Goal: Information Seeking & Learning: Learn about a topic

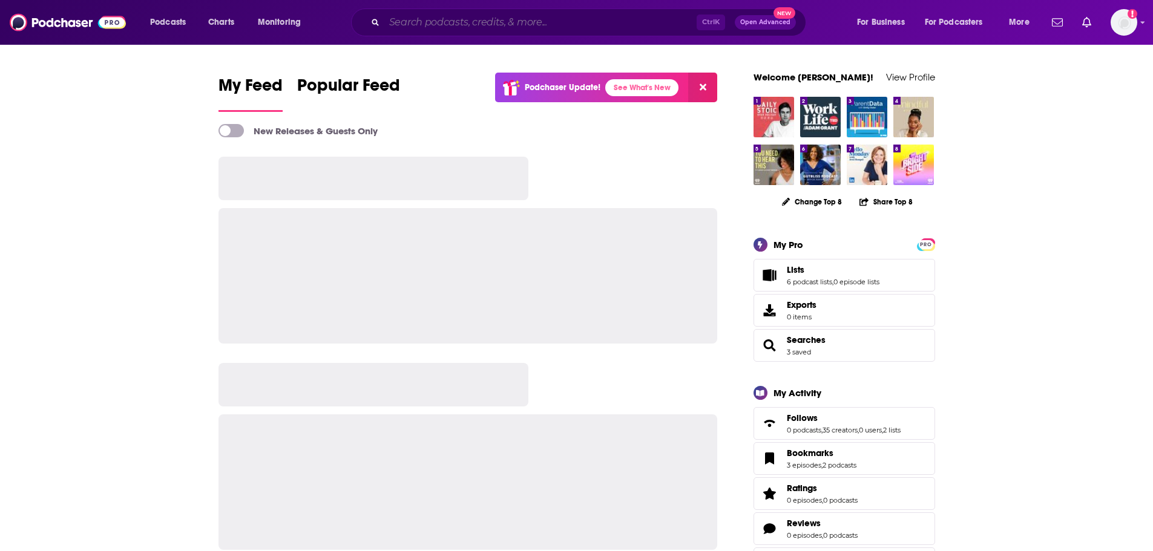
click at [492, 25] on input "Search podcasts, credits, & more..." at bounding box center [540, 22] width 312 height 19
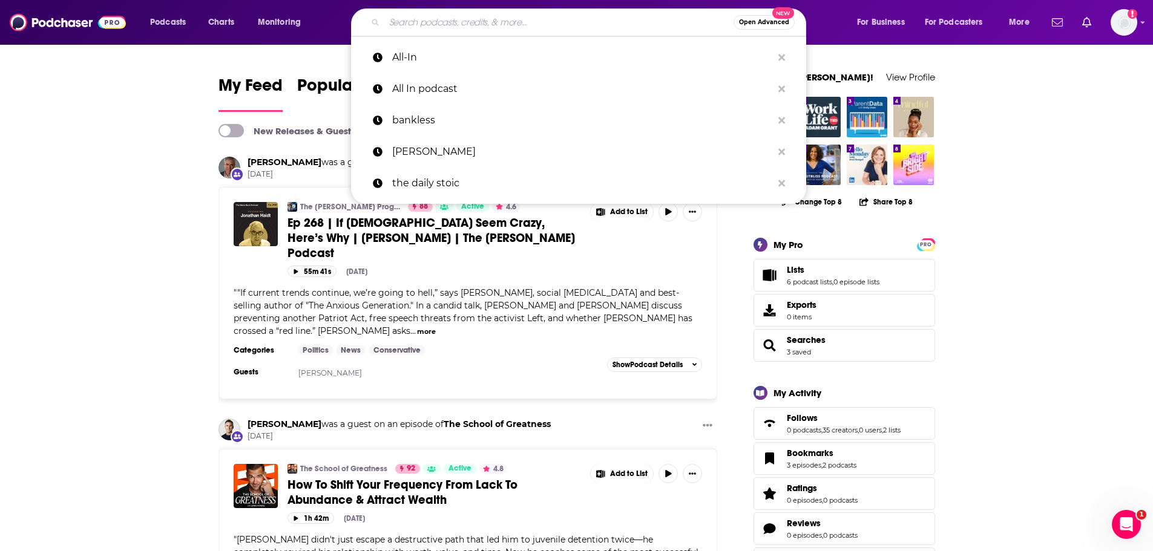
click at [519, 24] on input "Search podcasts, credits, & more..." at bounding box center [558, 22] width 349 height 19
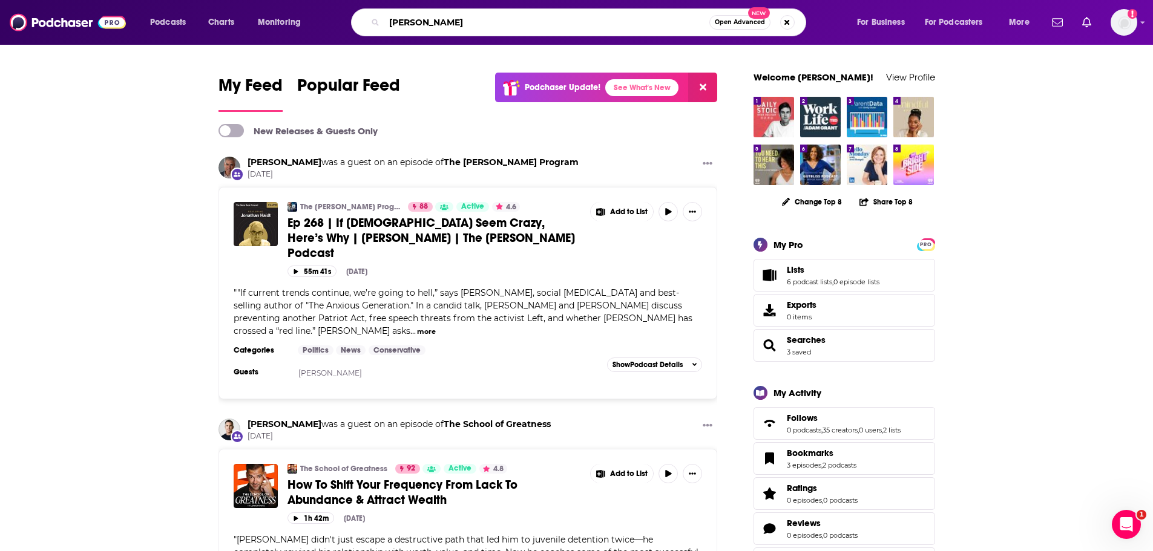
type input "[PERSON_NAME]"
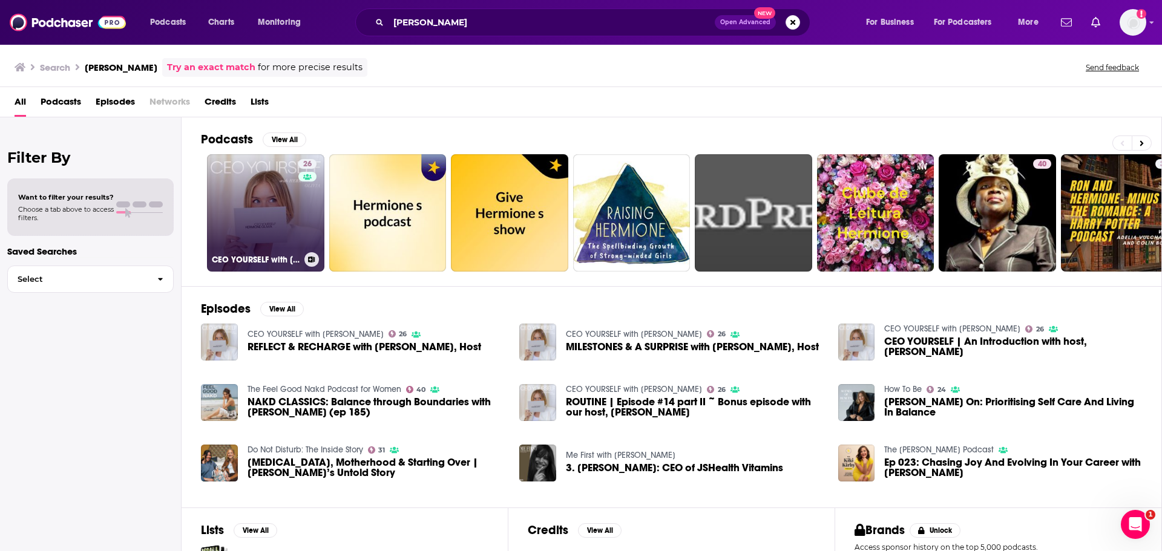
click at [296, 213] on link "26 CEO YOURSELF with [PERSON_NAME]" at bounding box center [265, 212] width 117 height 117
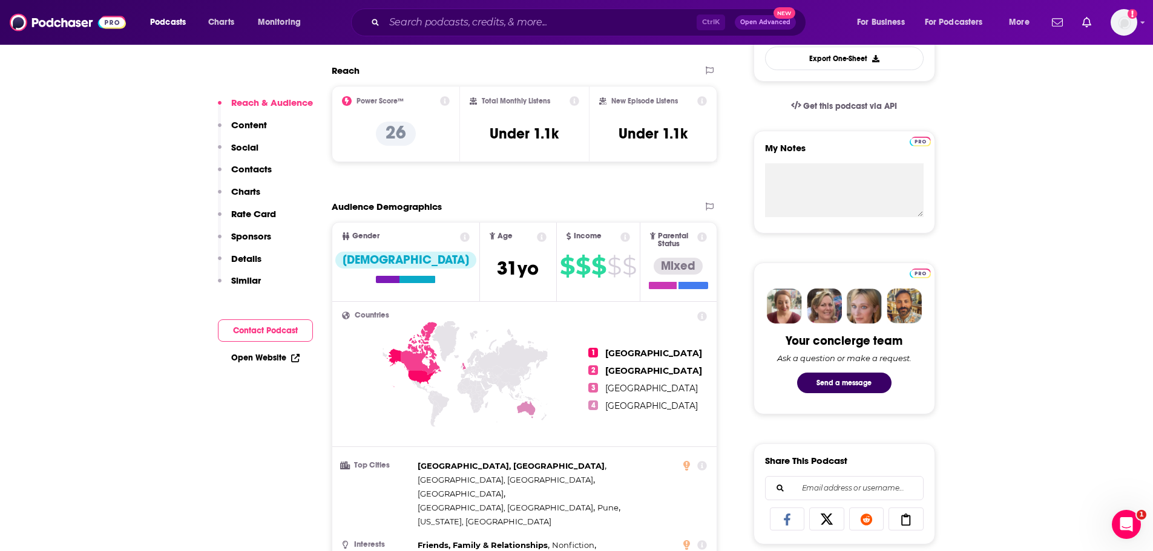
scroll to position [363, 0]
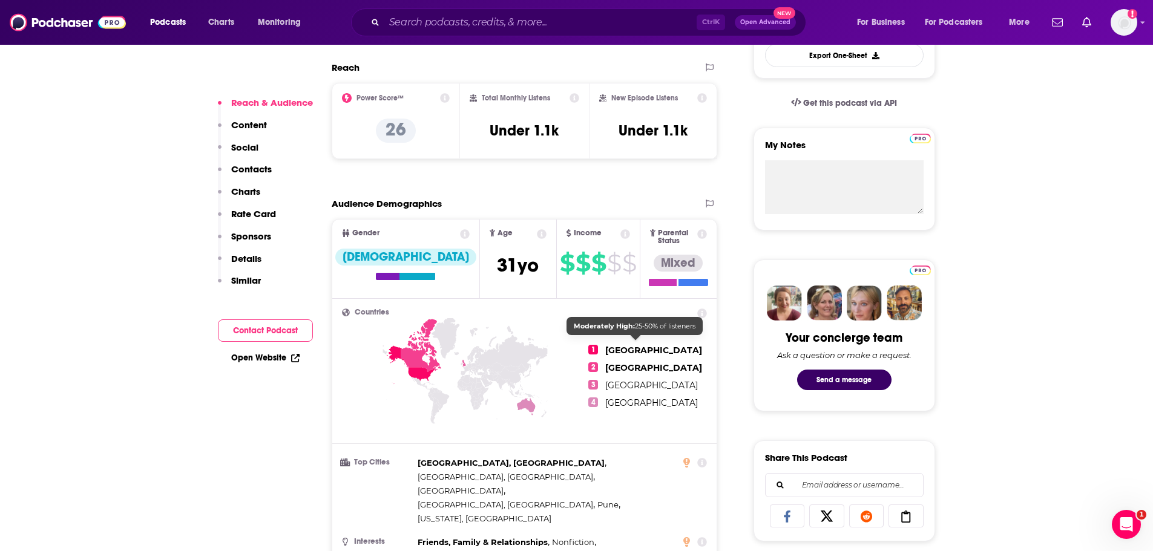
click at [641, 337] on ul "1 [GEOGRAPHIC_DATA] 2 [GEOGRAPHIC_DATA] 3 [GEOGRAPHIC_DATA] 4 [GEOGRAPHIC_DATA]" at bounding box center [647, 377] width 119 height 136
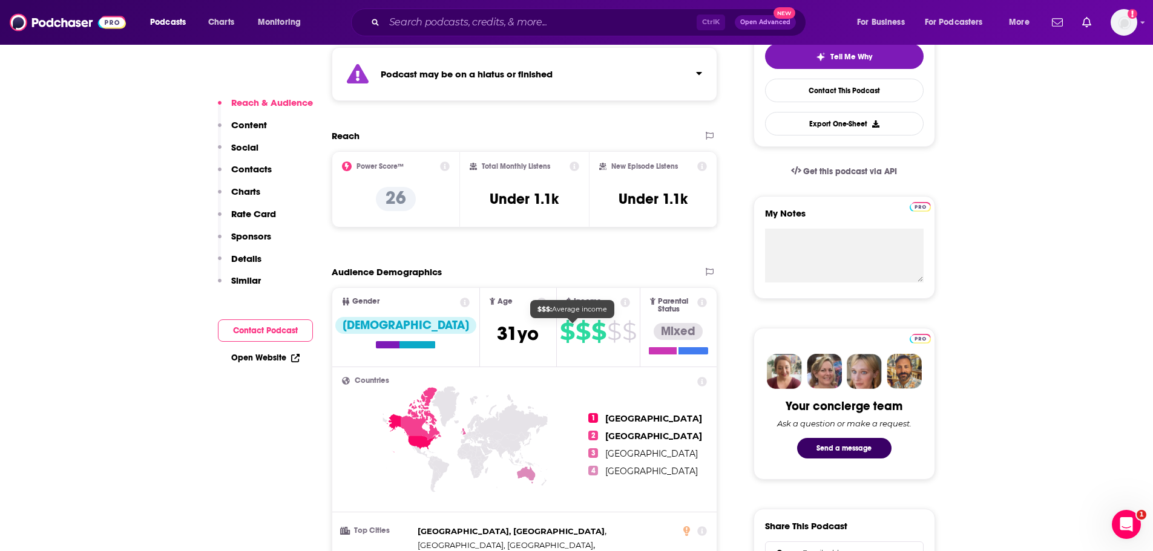
scroll to position [242, 0]
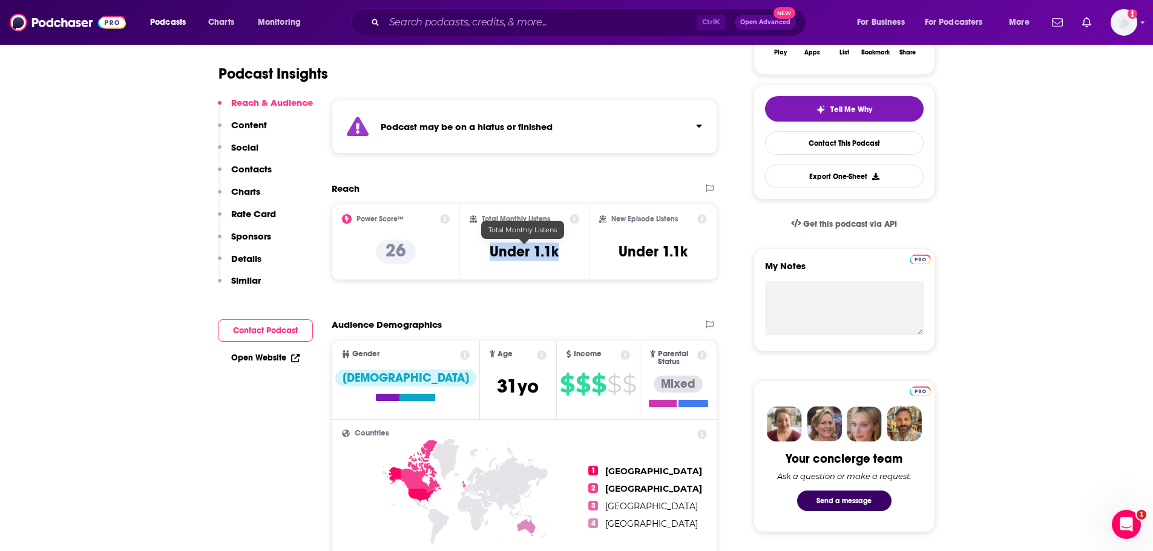
drag, startPoint x: 568, startPoint y: 254, endPoint x: 487, endPoint y: 255, distance: 81.1
click at [487, 255] on div "Total Monthly Listens Under 1.1k" at bounding box center [525, 242] width 110 height 56
click at [508, 257] on h3 "Under 1.1k" at bounding box center [524, 252] width 69 height 18
click at [496, 257] on h3 "Under 1.1k" at bounding box center [524, 252] width 69 height 18
drag, startPoint x: 484, startPoint y: 251, endPoint x: 564, endPoint y: 261, distance: 80.6
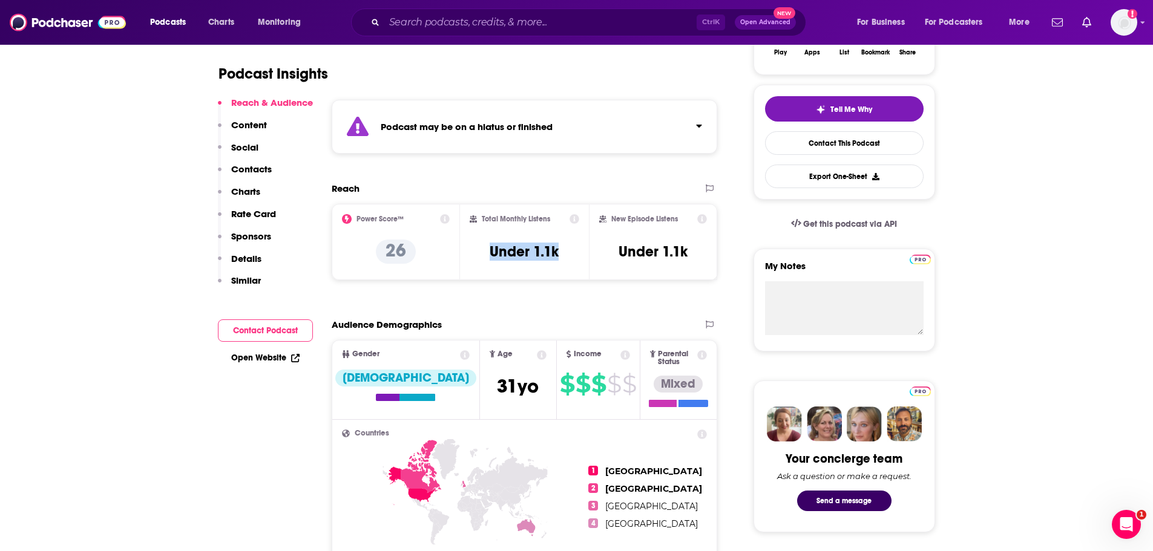
click at [563, 261] on div "Total Monthly Listens Under 1.1k" at bounding box center [525, 242] width 110 height 56
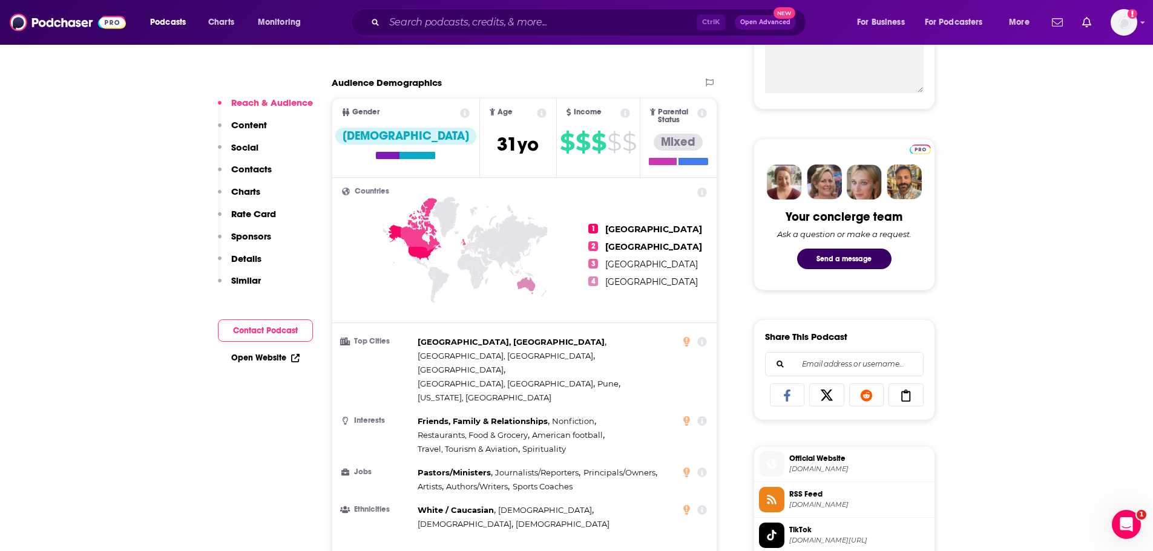
scroll to position [545, 0]
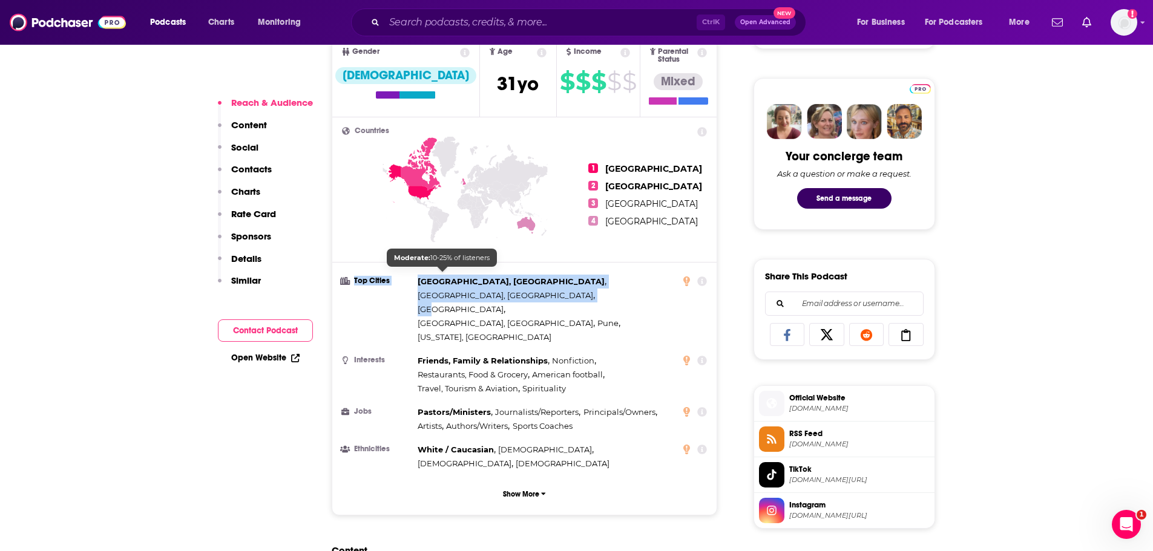
drag, startPoint x: 522, startPoint y: 290, endPoint x: 408, endPoint y: 276, distance: 114.6
click at [408, 276] on li "Top Cities [GEOGRAPHIC_DATA], [GEOGRAPHIC_DATA] , [GEOGRAPHIC_DATA], [GEOGRAPHI…" at bounding box center [525, 310] width 366 height 70
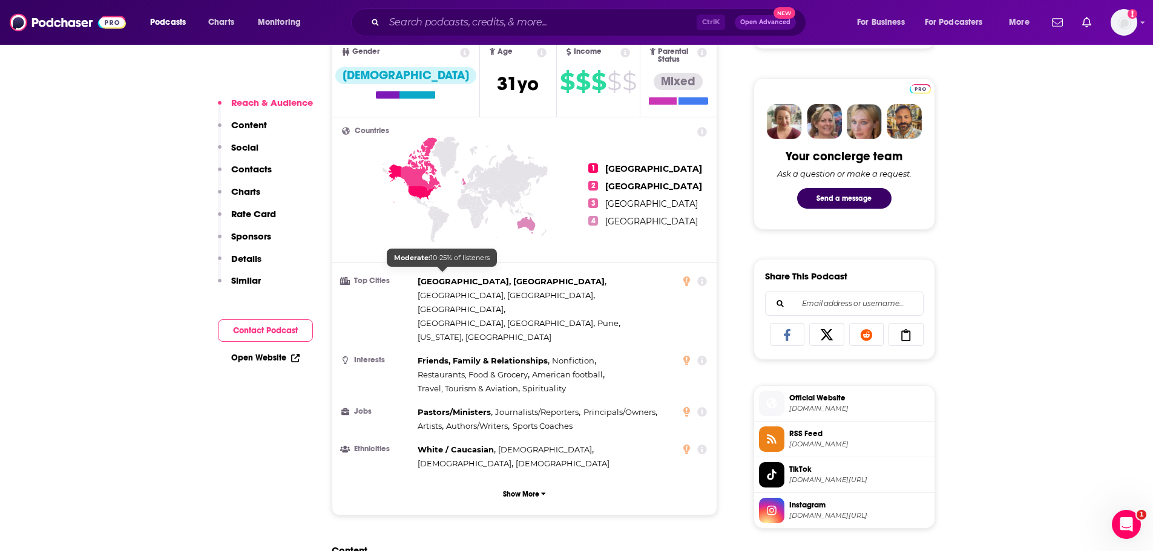
click at [457, 330] on span "[US_STATE], [GEOGRAPHIC_DATA]" at bounding box center [485, 337] width 134 height 14
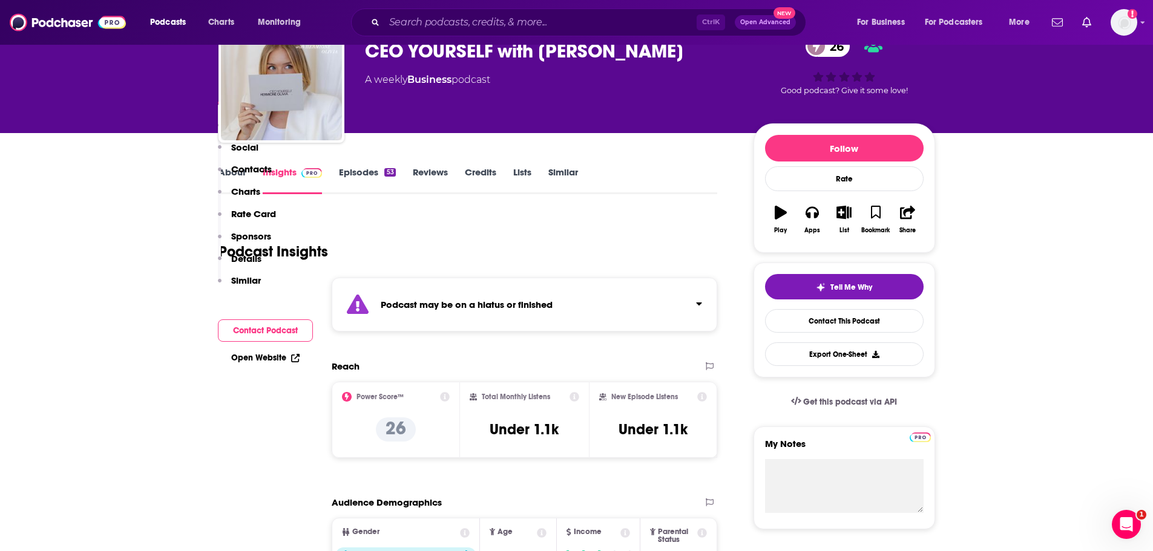
scroll to position [61, 0]
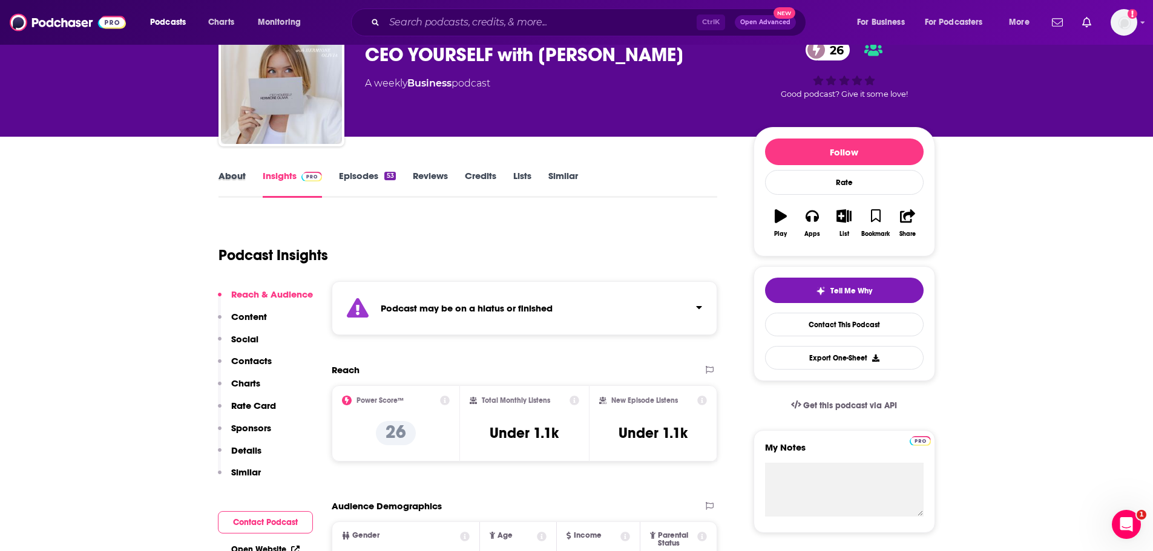
click at [245, 180] on div "About" at bounding box center [241, 184] width 44 height 28
click at [243, 180] on link "About" at bounding box center [232, 184] width 27 height 28
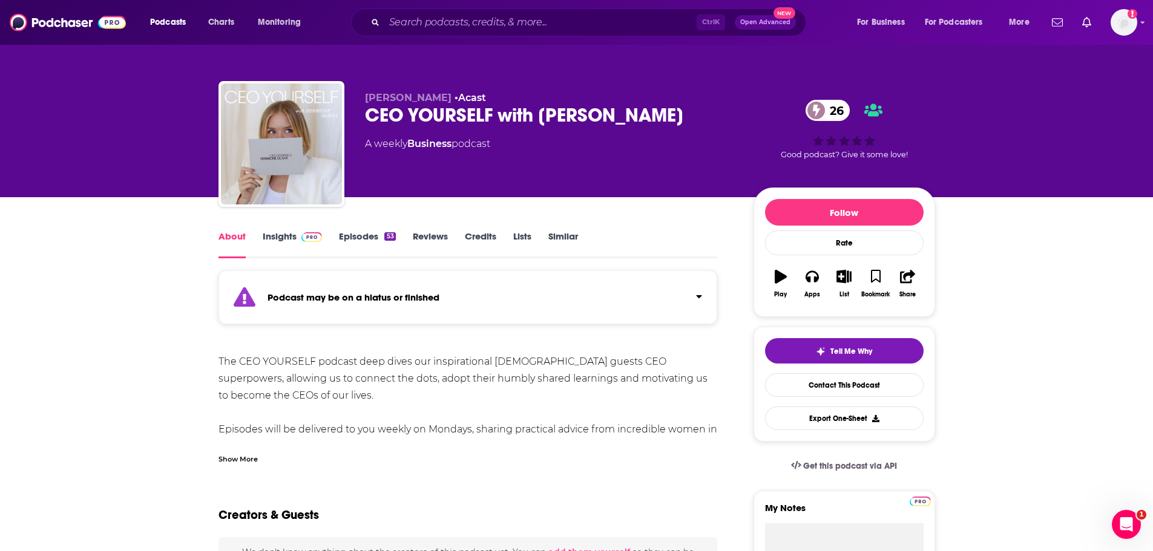
click at [292, 236] on link "Insights" at bounding box center [293, 245] width 60 height 28
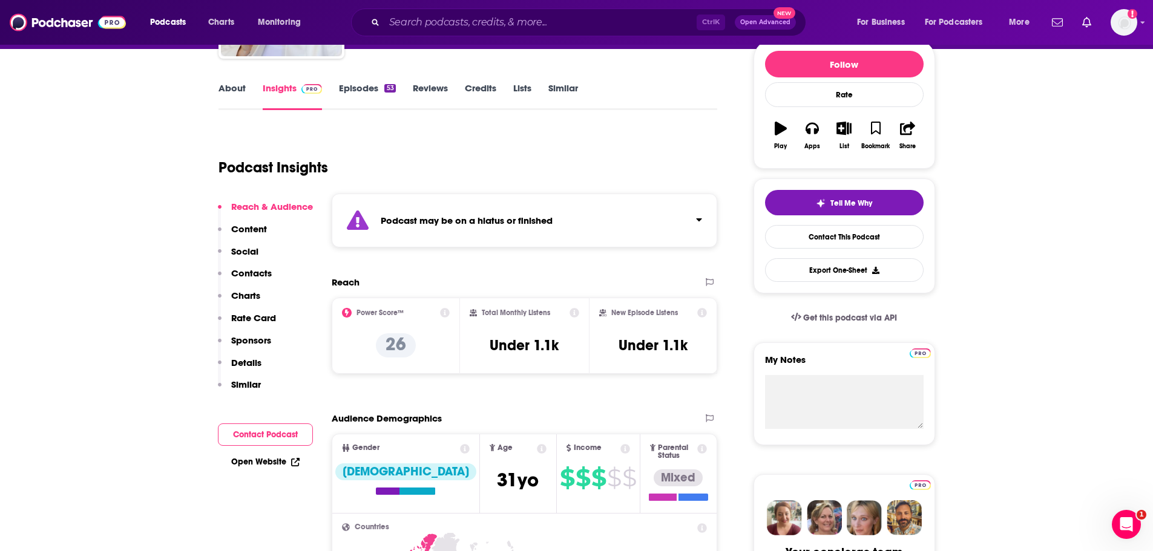
scroll to position [121, 0]
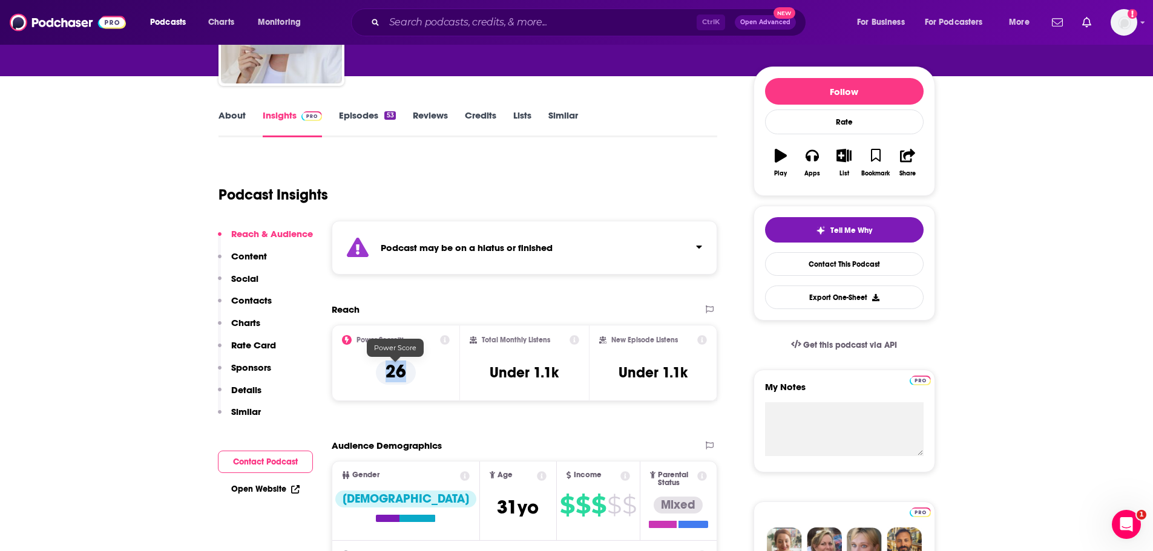
drag, startPoint x: 415, startPoint y: 383, endPoint x: 383, endPoint y: 377, distance: 32.6
click at [383, 377] on div "Power Score™ 26" at bounding box center [396, 363] width 108 height 56
click at [445, 390] on div "Power Score™ 26" at bounding box center [396, 363] width 108 height 56
drag, startPoint x: 436, startPoint y: 381, endPoint x: 378, endPoint y: 376, distance: 58.3
click at [378, 376] on div "Power Score™ 26" at bounding box center [396, 363] width 108 height 56
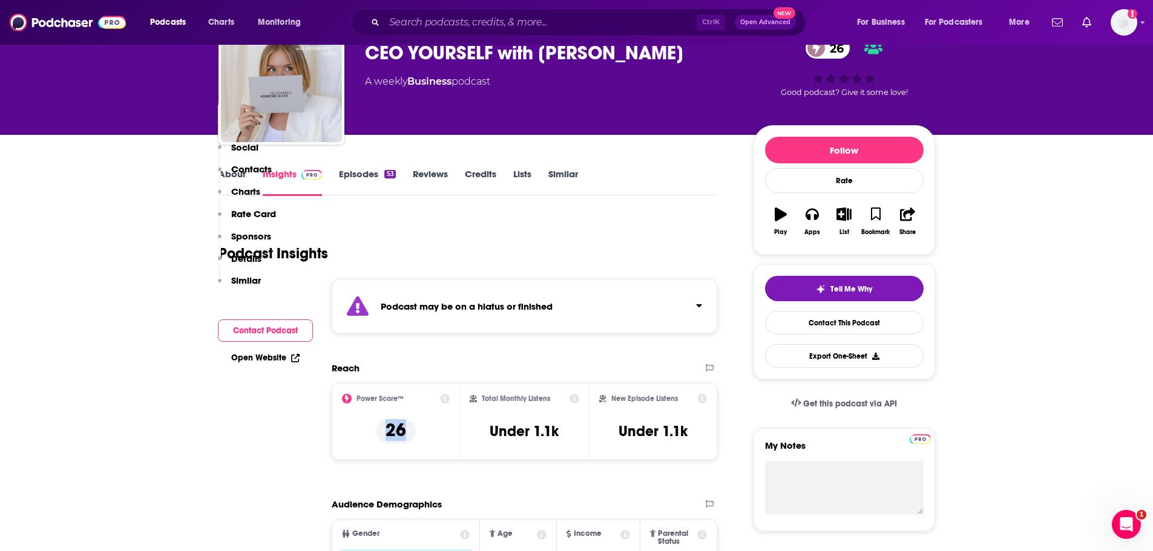
scroll to position [0, 0]
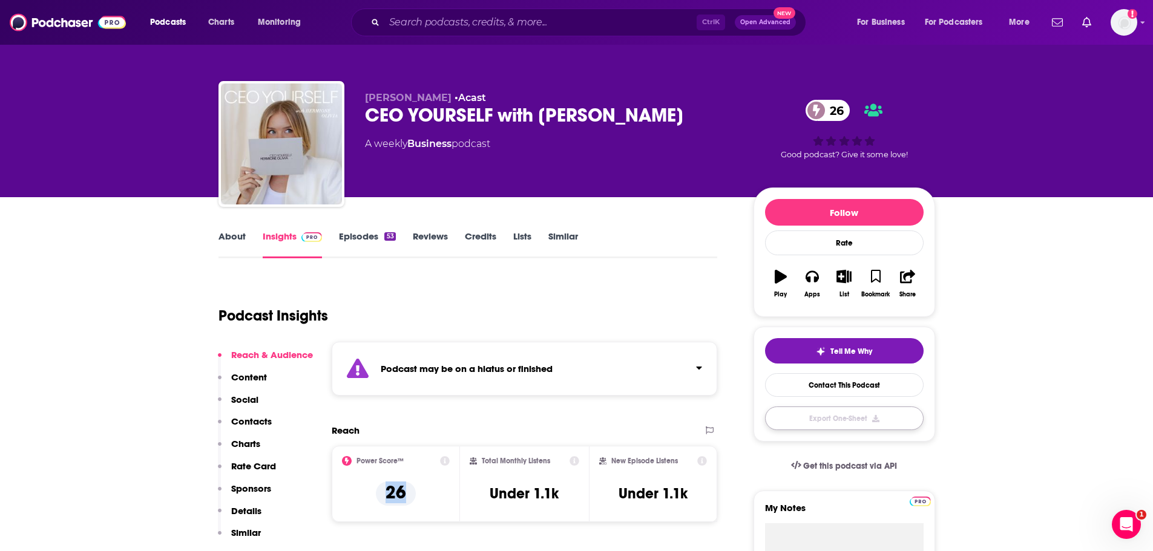
click at [883, 418] on button "Export One-Sheet" at bounding box center [844, 419] width 159 height 24
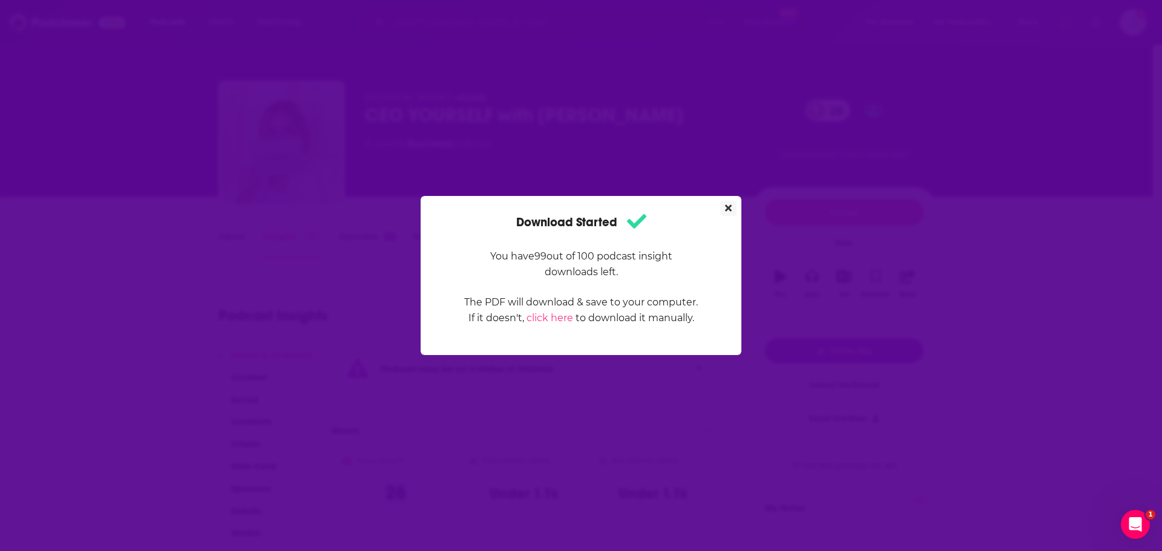
click at [730, 203] on icon "Close" at bounding box center [728, 208] width 7 height 10
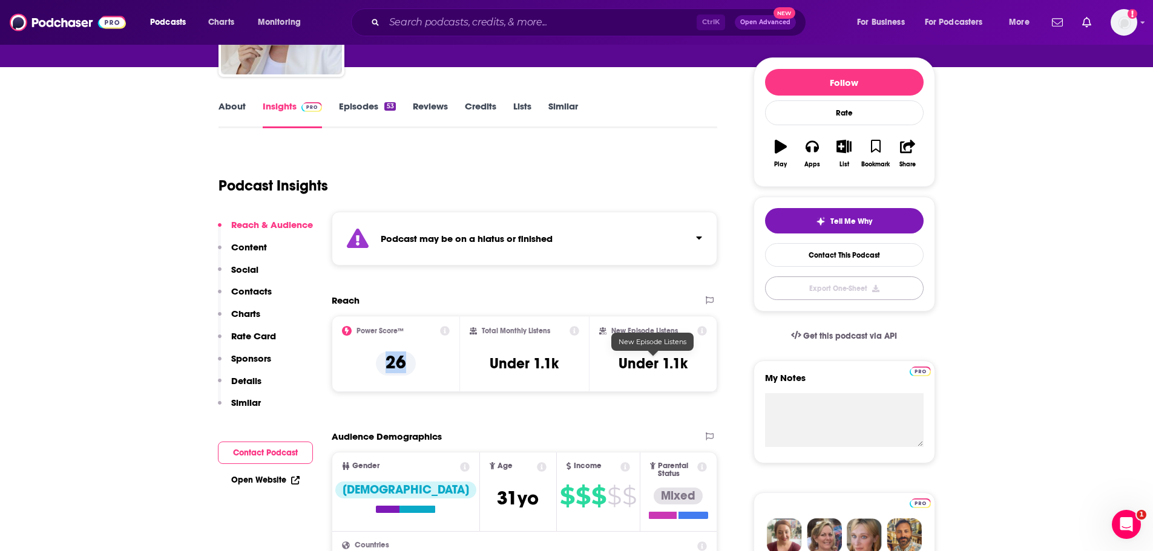
scroll to position [121, 0]
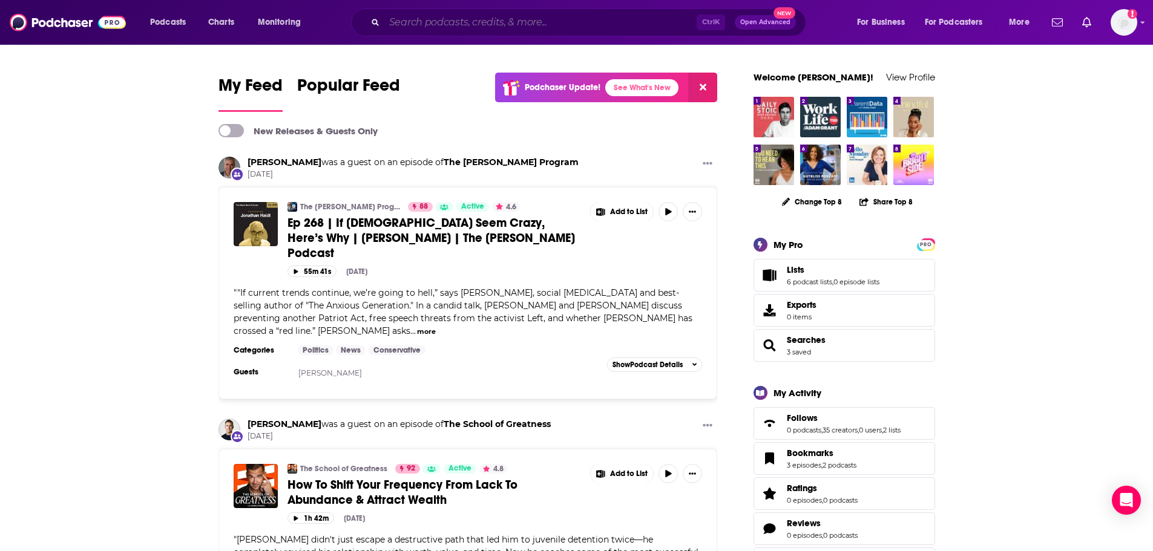
click at [627, 27] on input "Search podcasts, credits, & more..." at bounding box center [540, 22] width 312 height 19
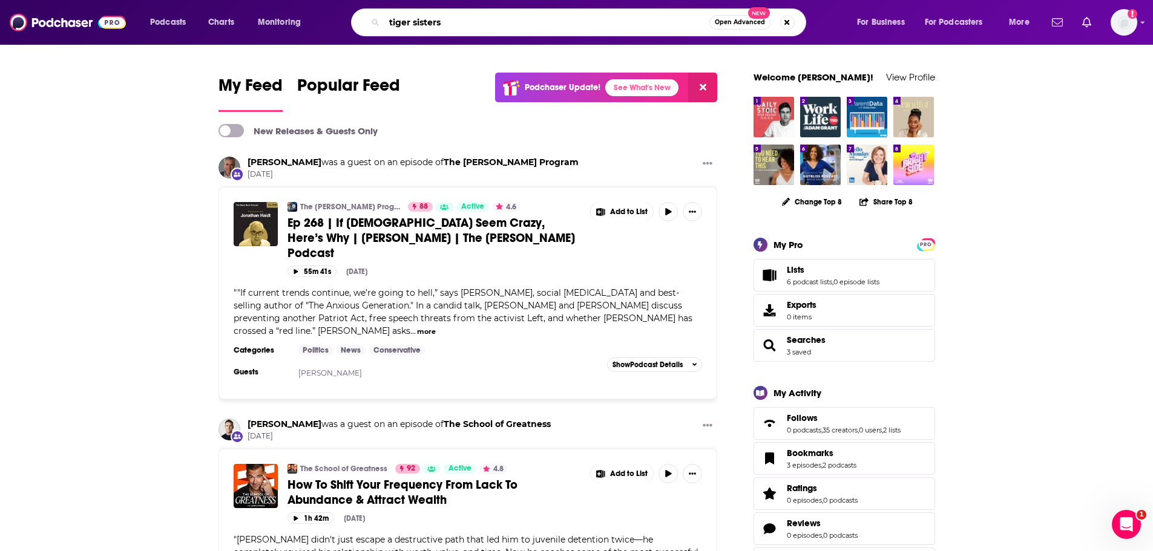
type input "tiger sisters"
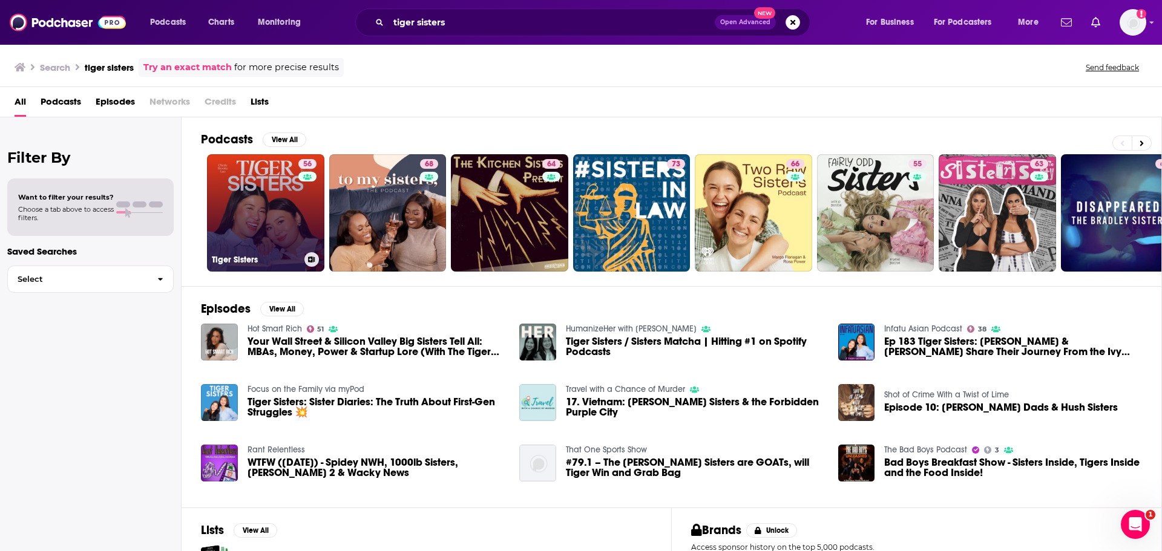
click at [306, 220] on div "56" at bounding box center [308, 205] width 21 height 93
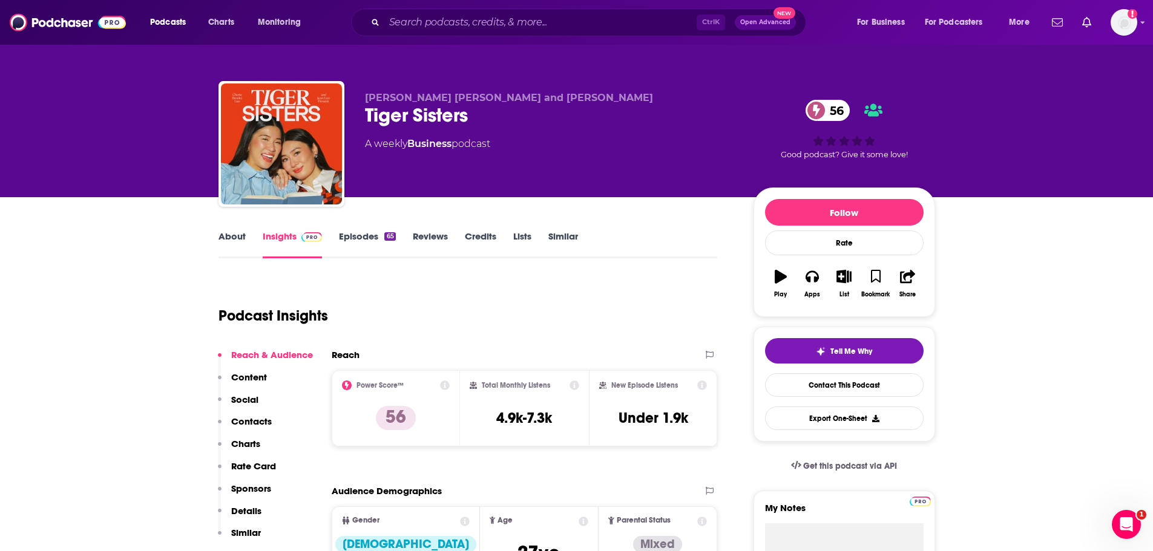
scroll to position [182, 0]
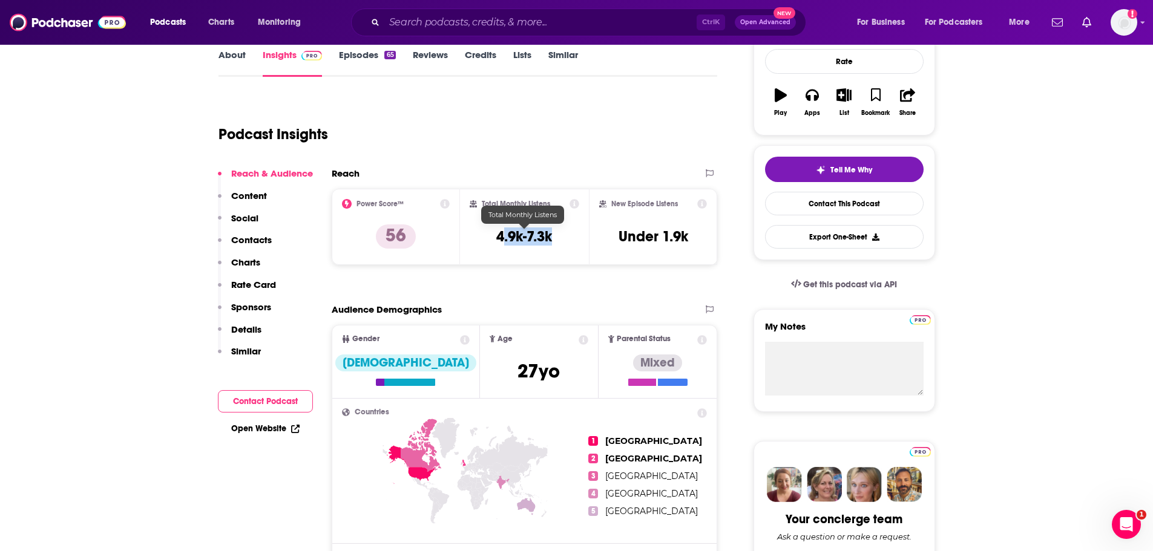
drag, startPoint x: 563, startPoint y: 232, endPoint x: 505, endPoint y: 236, distance: 58.3
click at [505, 236] on div "Total Monthly Listens 4.9k-7.3k" at bounding box center [525, 227] width 110 height 56
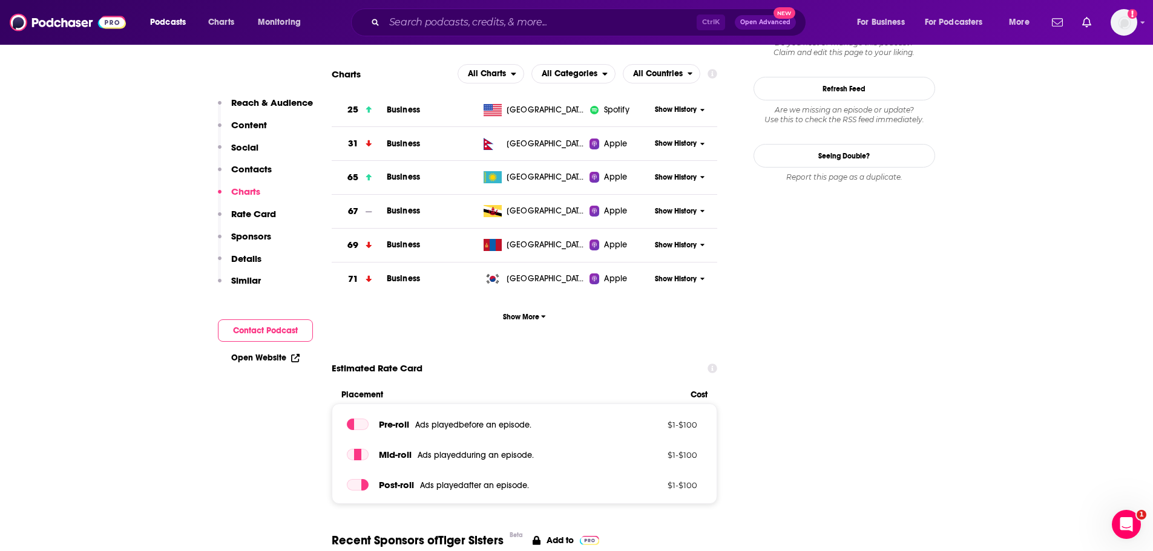
scroll to position [908, 0]
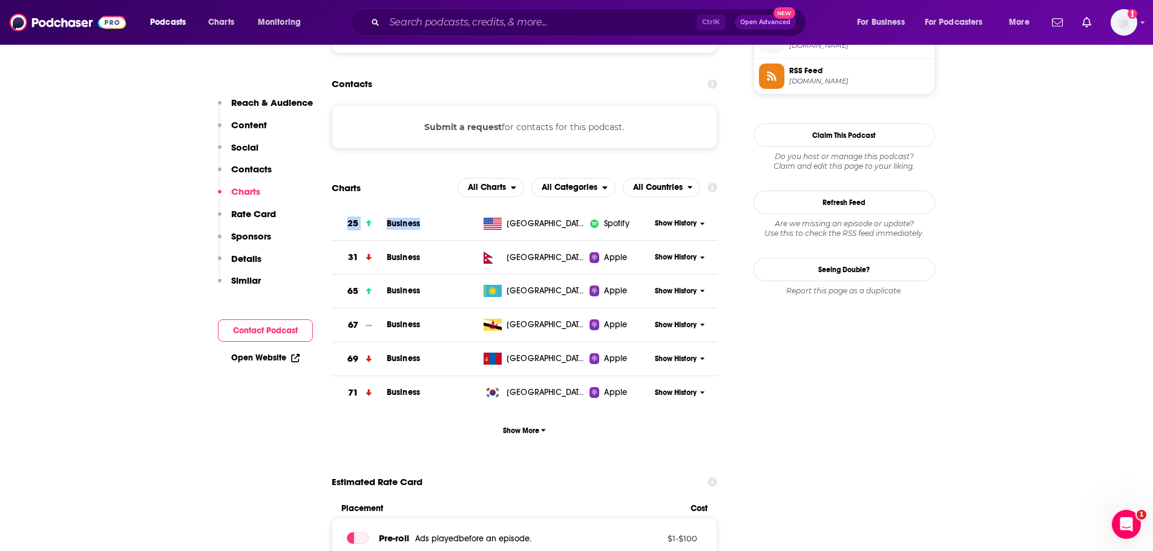
drag, startPoint x: 459, startPoint y: 225, endPoint x: 335, endPoint y: 225, distance: 124.7
click at [335, 225] on tr "25 Business United States Spotify Show History" at bounding box center [525, 224] width 386 height 34
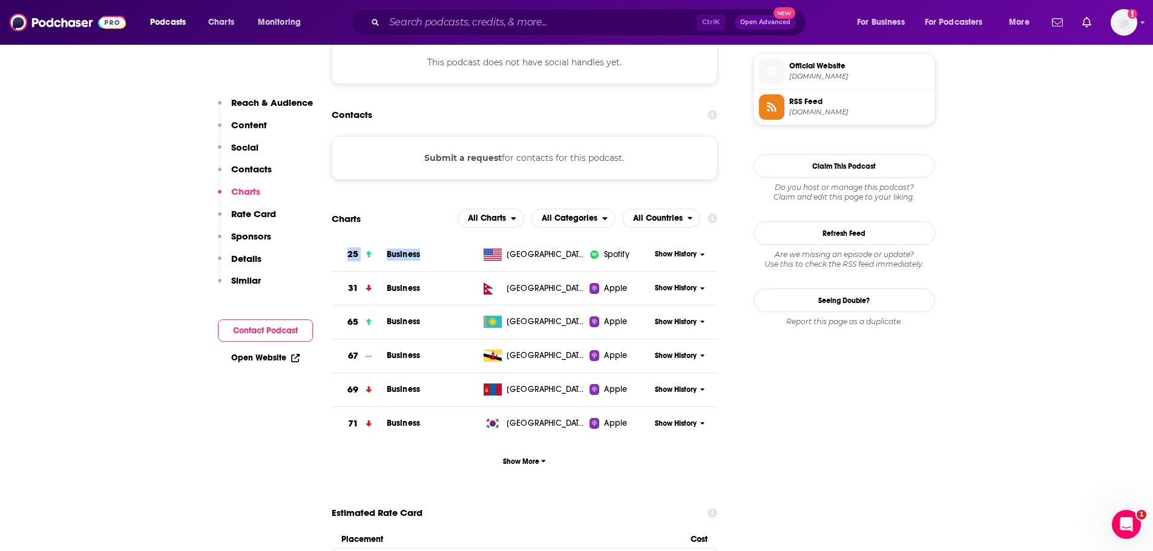
scroll to position [847, 0]
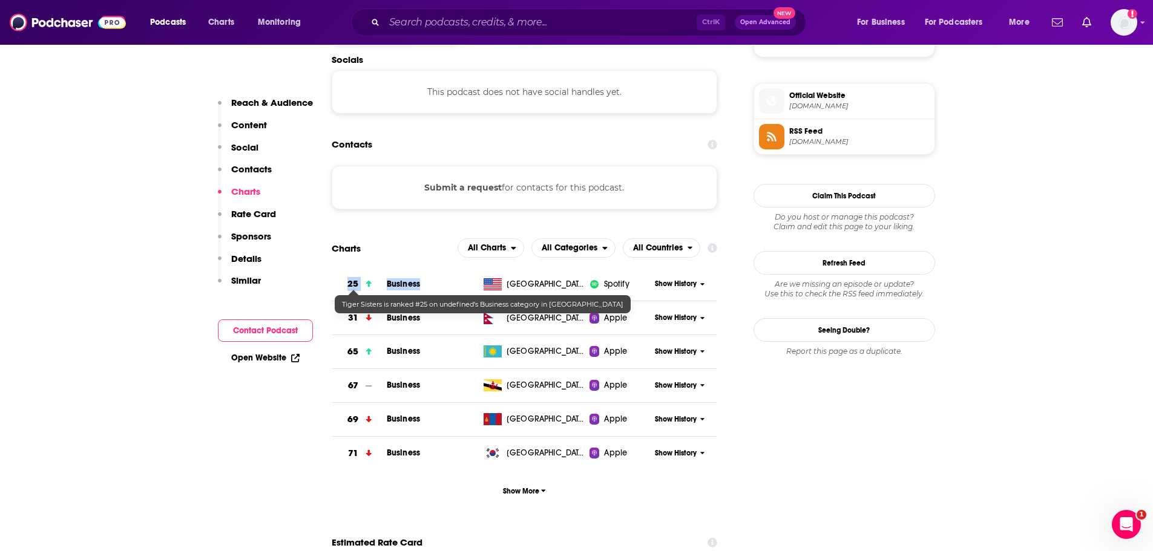
click at [355, 283] on h3 "25" at bounding box center [352, 284] width 11 height 14
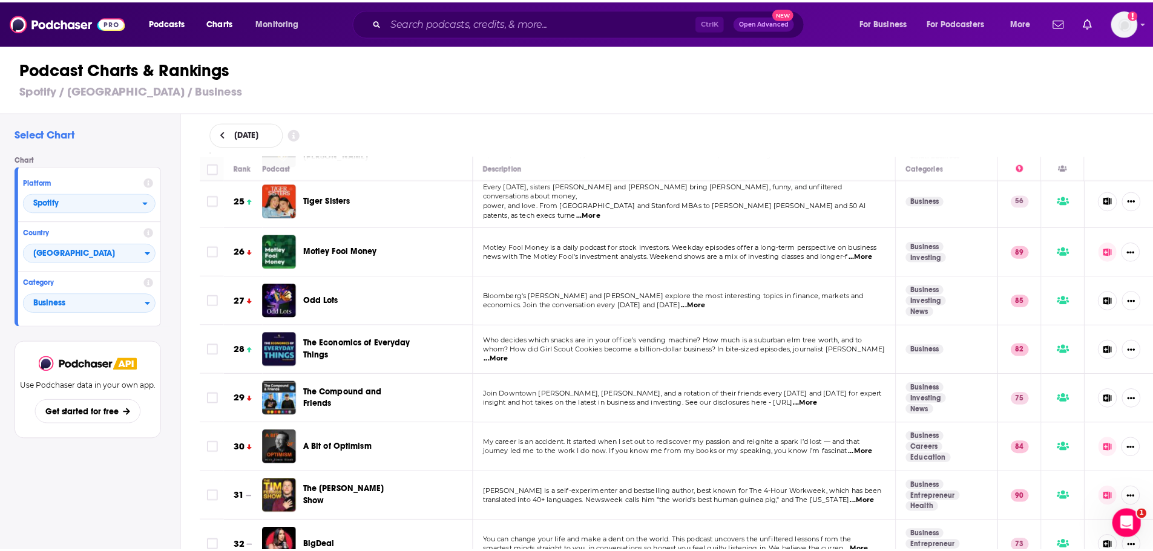
scroll to position [1170, 0]
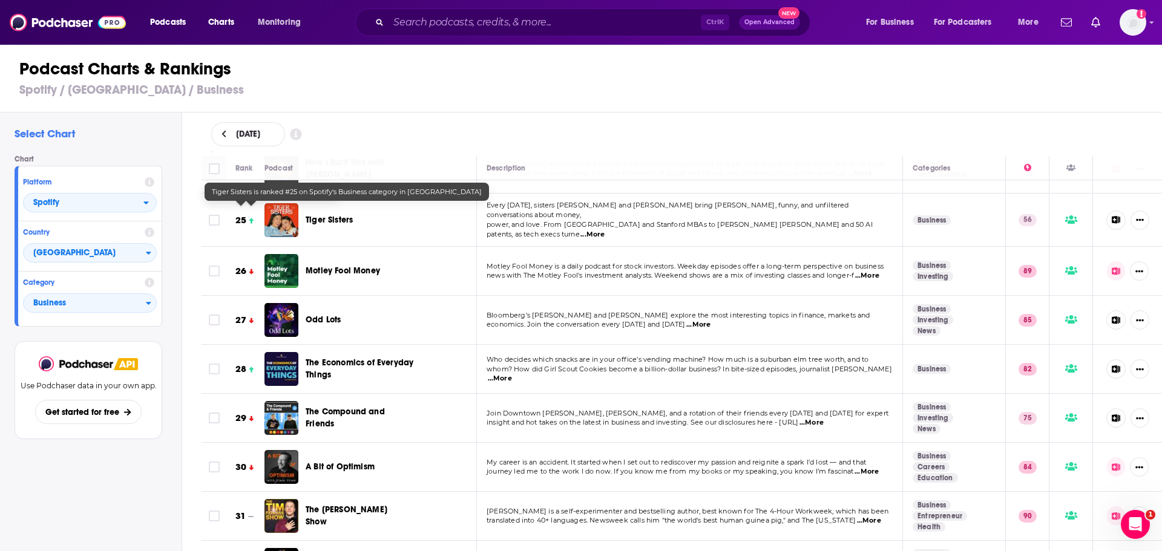
click at [246, 214] on h3 "25" at bounding box center [240, 221] width 11 height 14
click at [252, 218] on icon at bounding box center [251, 221] width 5 height 6
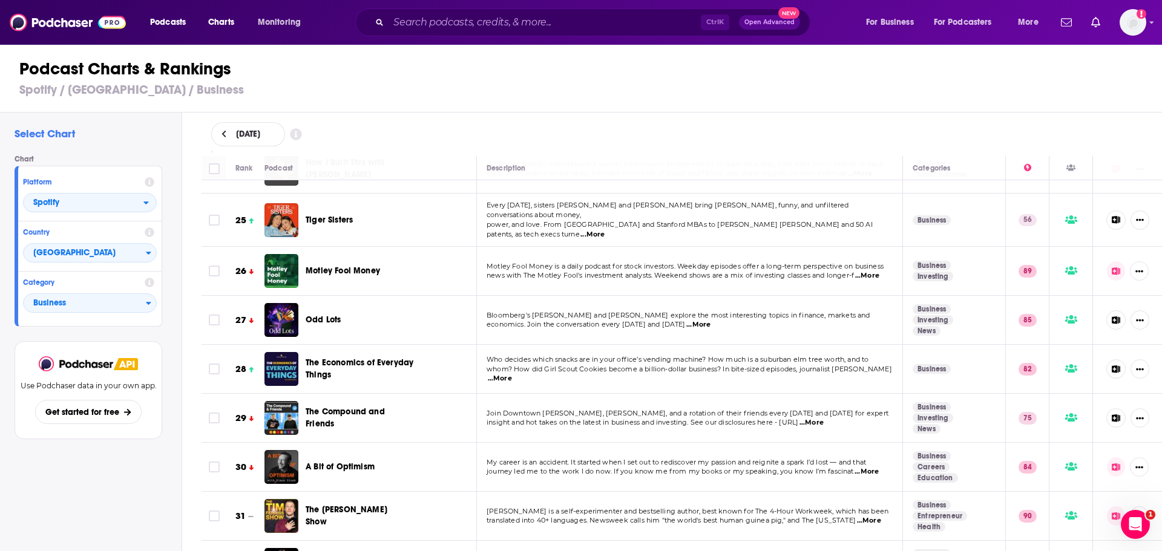
click at [639, 211] on p "Every Monday, sisters Cherie Brooke and Jean Luo bring sharp, funny, and unfilt…" at bounding box center [690, 210] width 406 height 19
click at [312, 215] on span "Tiger Sisters" at bounding box center [329, 220] width 47 height 10
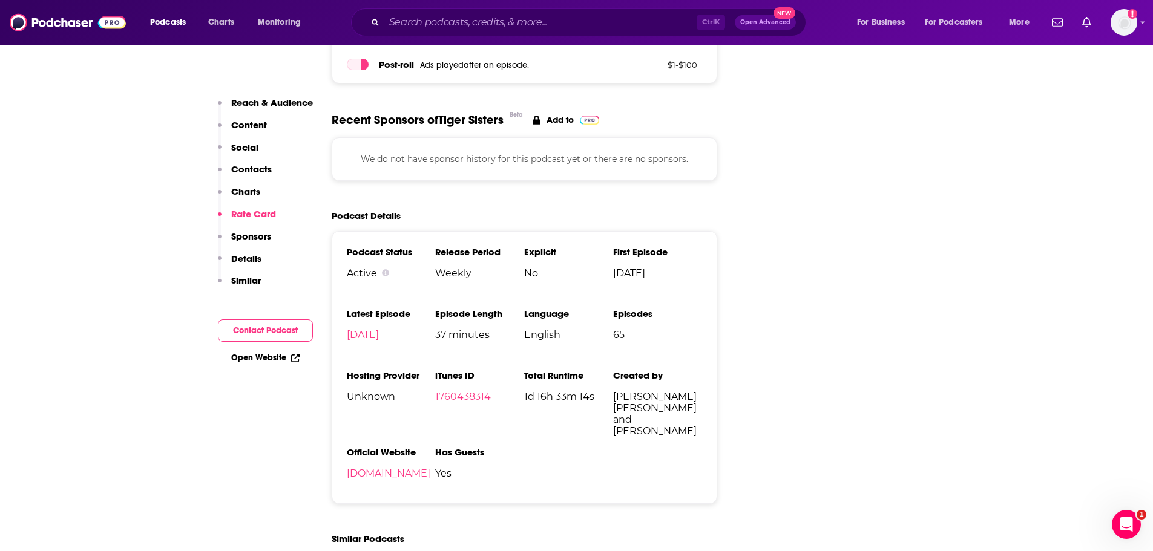
scroll to position [1453, 0]
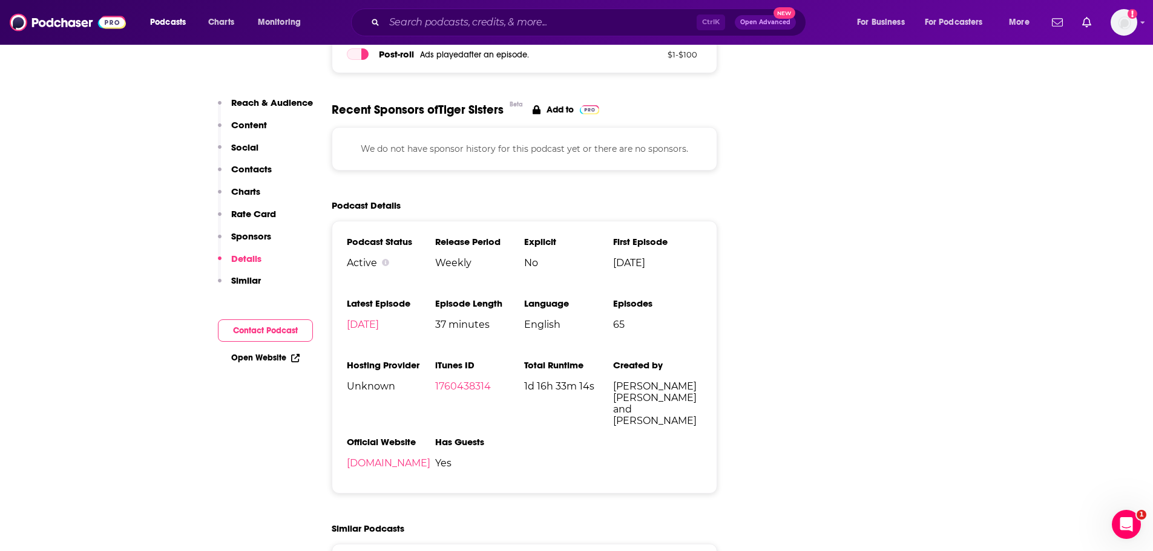
drag, startPoint x: 675, startPoint y: 264, endPoint x: 610, endPoint y: 264, distance: 64.8
click at [610, 264] on ul "Podcast Status Active Release Period Weekly Explicit No First Episode Aug 1st, …" at bounding box center [525, 357] width 356 height 243
click at [667, 271] on li "First Episode Aug 1st, 2024" at bounding box center [657, 257] width 89 height 42
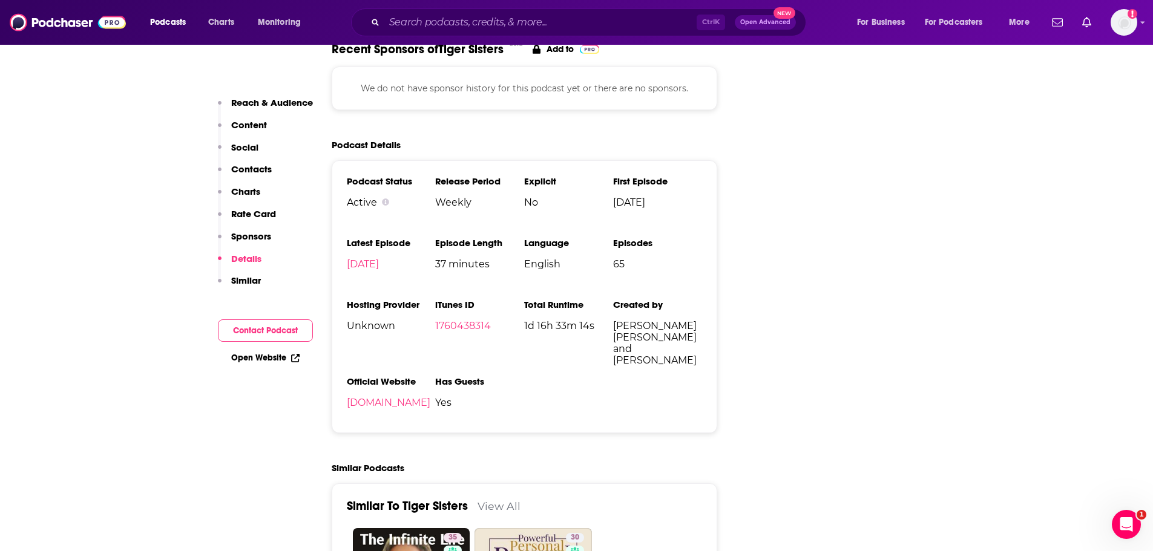
scroll to position [1876, 0]
